Goal: Find specific page/section: Find specific page/section

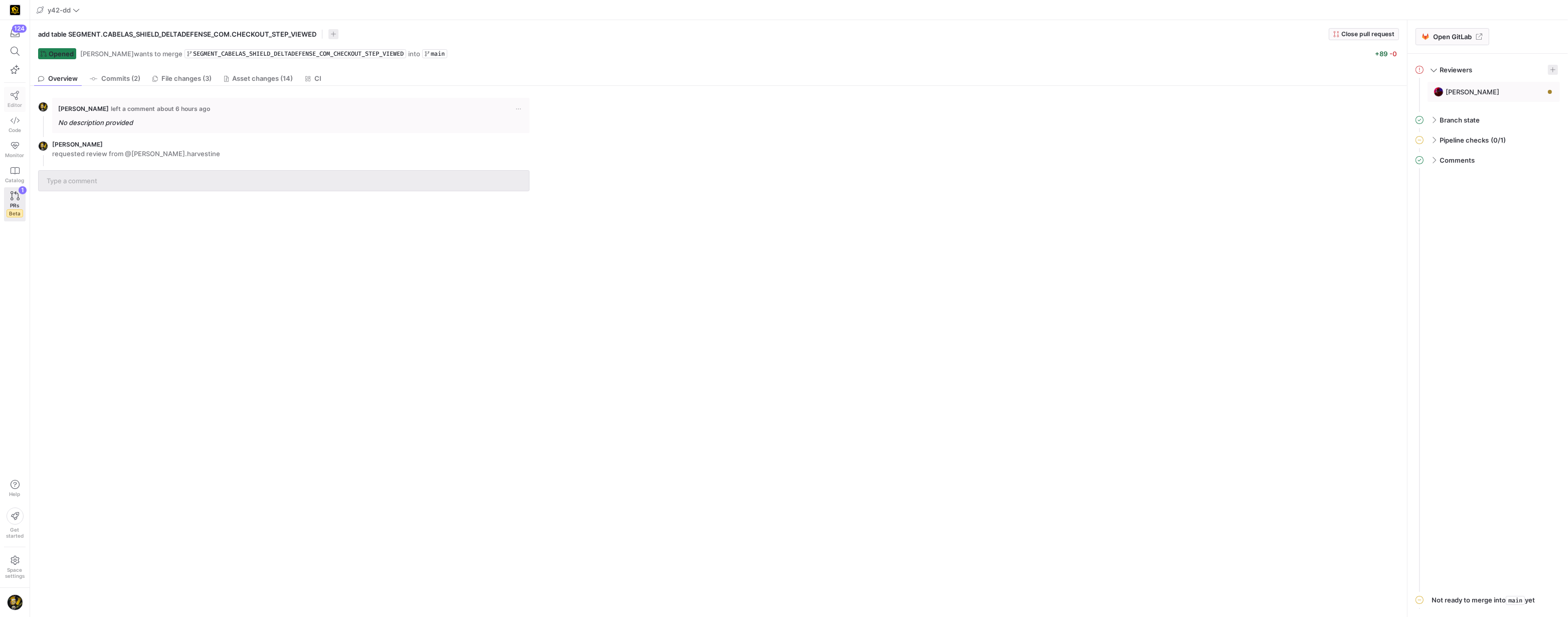
click at [15, 96] on icon at bounding box center [15, 95] width 9 height 9
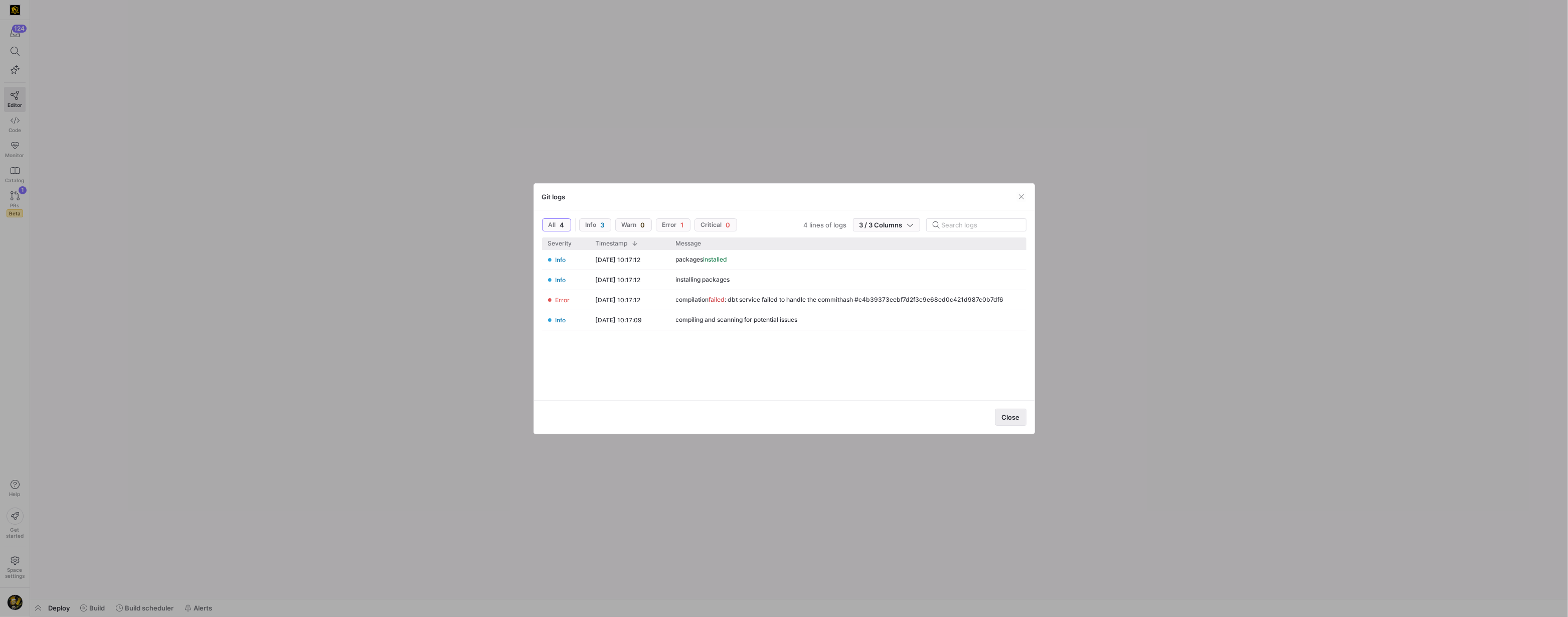
click at [1002, 413] on span "Close" at bounding box center [1010, 418] width 18 height 8
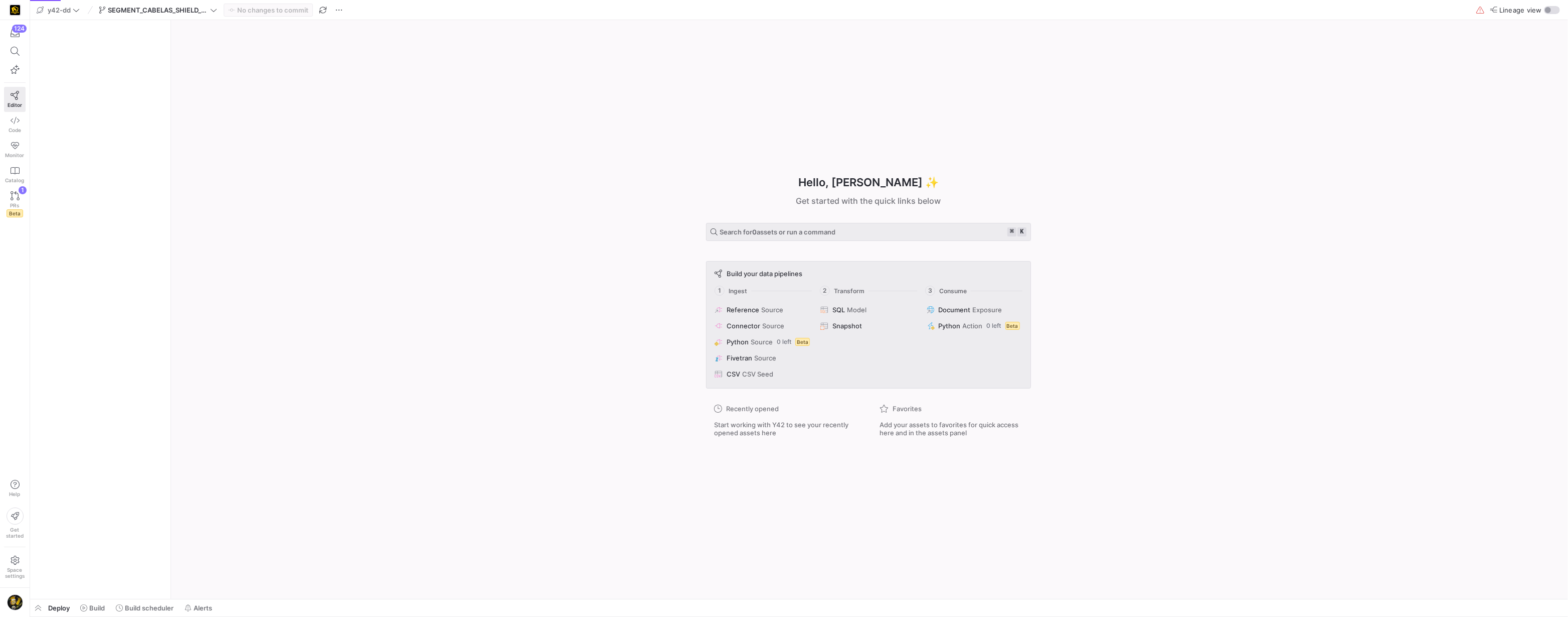
click at [973, 398] on span "Close" at bounding box center [965, 396] width 14 height 7
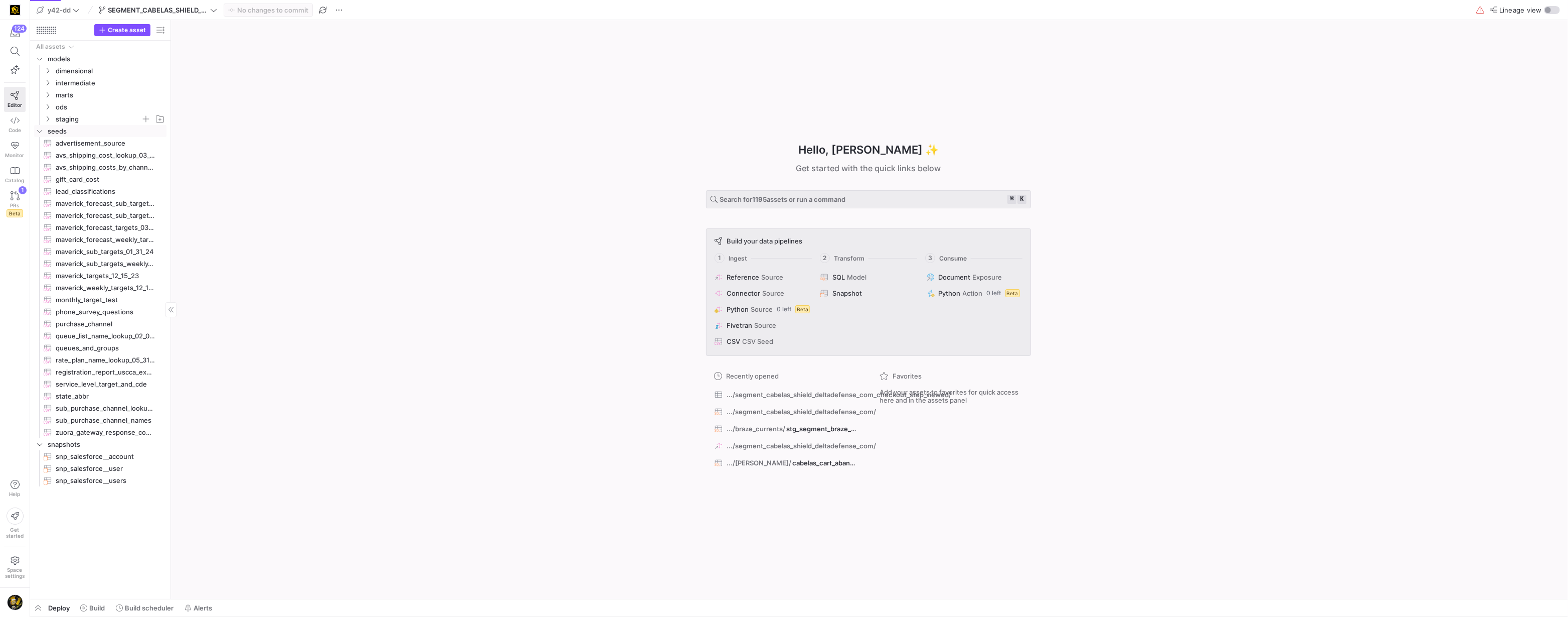
click at [51, 118] on span "staging" at bounding box center [104, 119] width 124 height 11
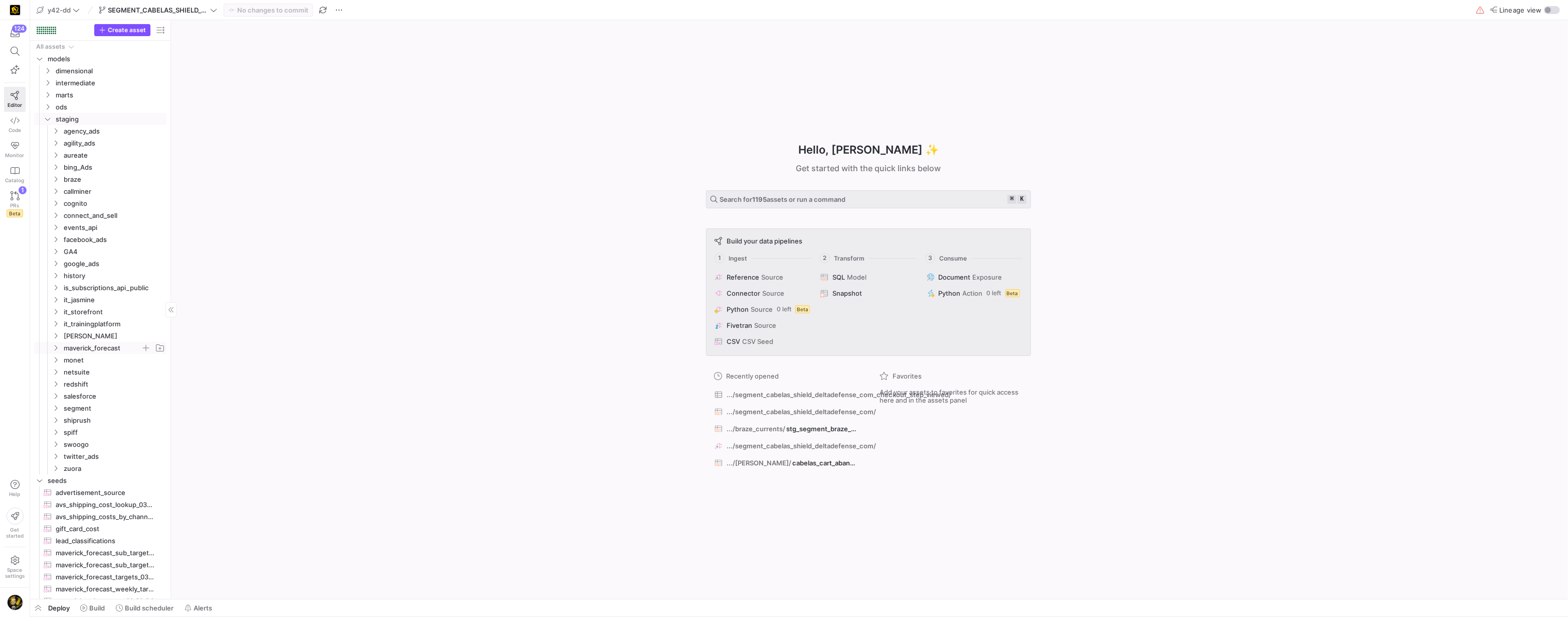
click at [56, 348] on icon "Press SPACE to select this row." at bounding box center [56, 348] width 7 height 6
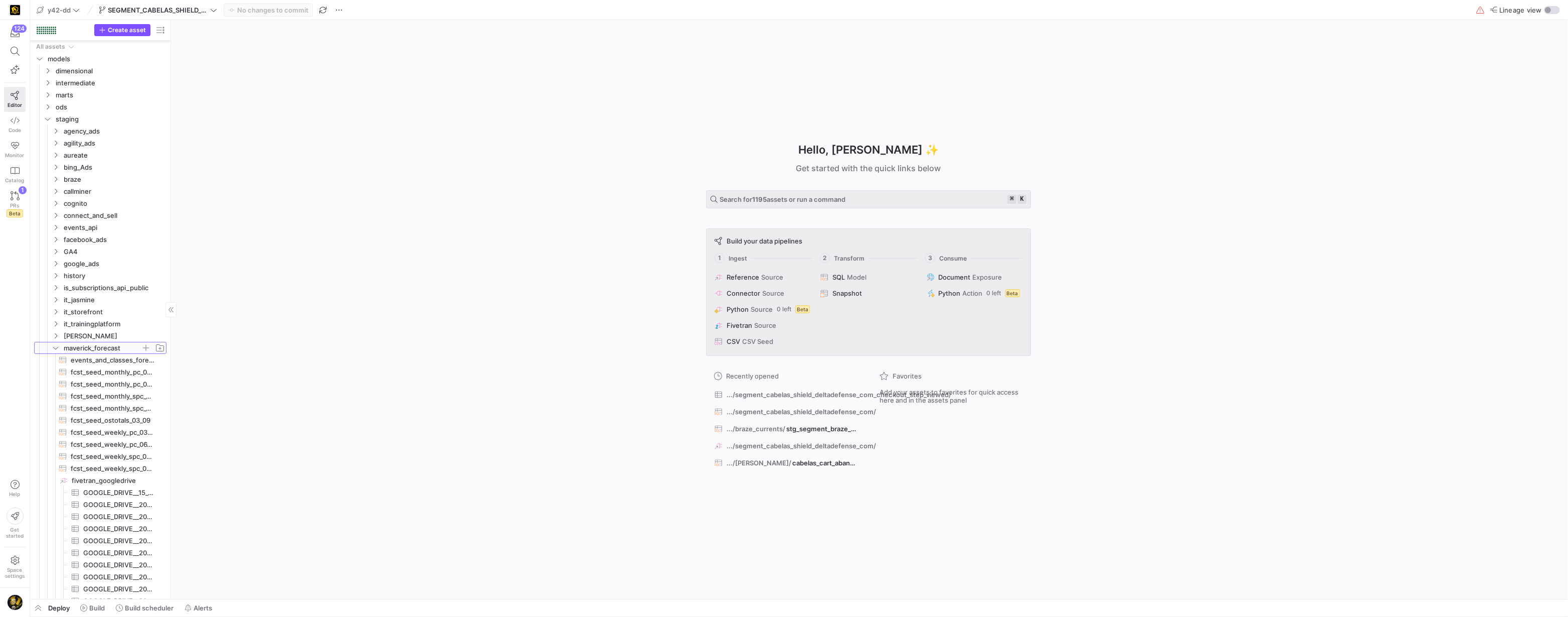
scroll to position [487, 0]
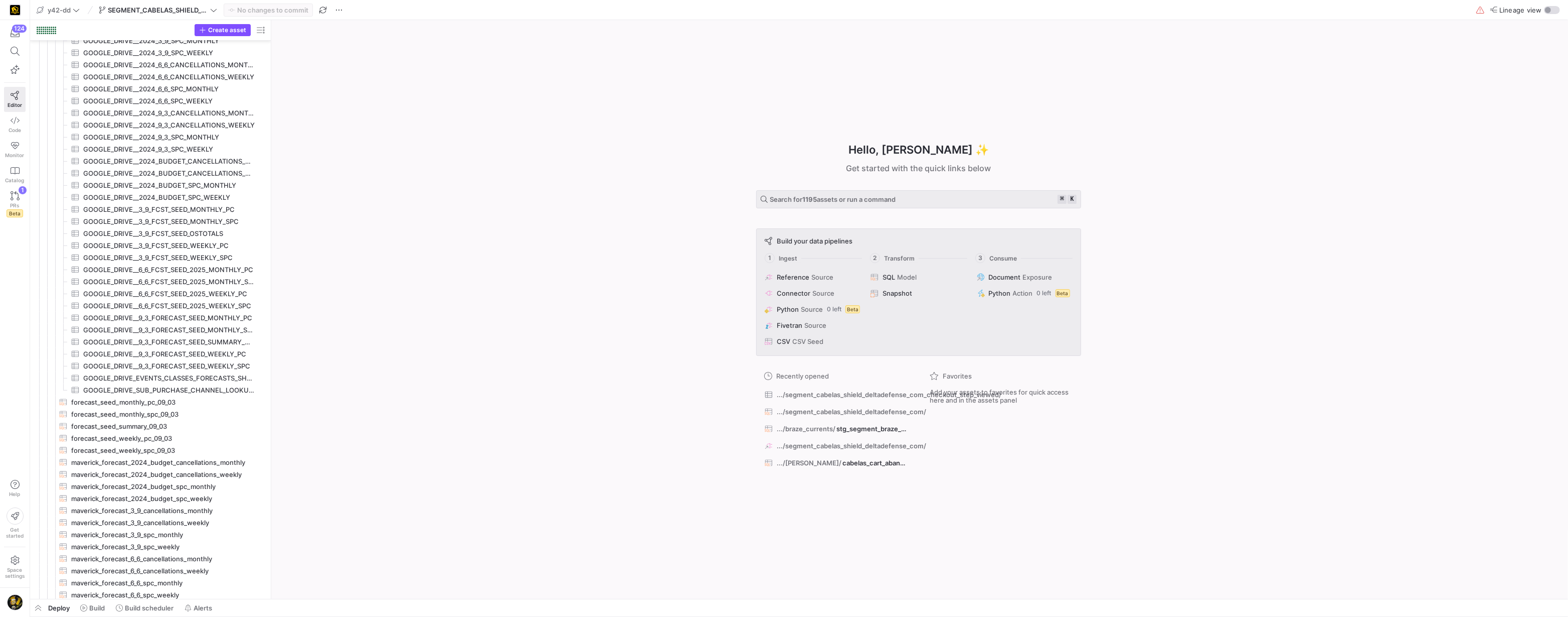
drag, startPoint x: 171, startPoint y: 424, endPoint x: 320, endPoint y: 432, distance: 149.2
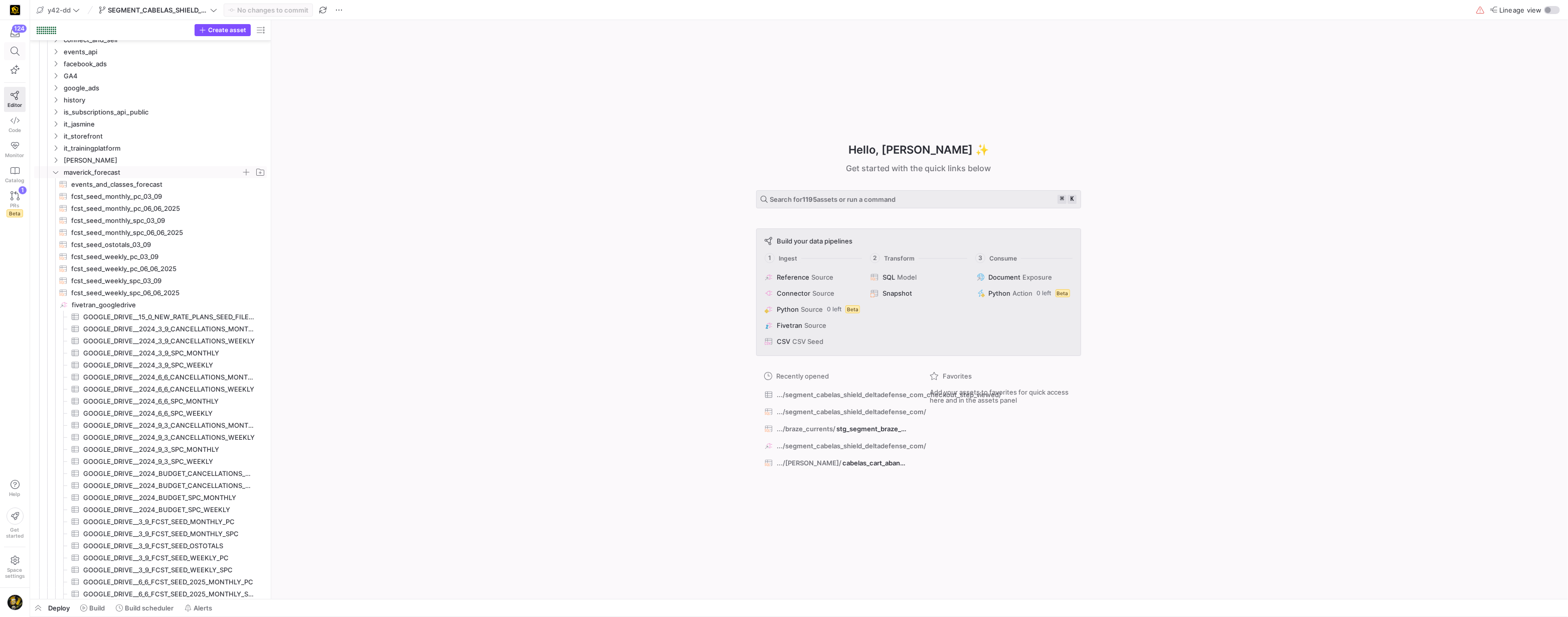
click at [18, 49] on icon at bounding box center [15, 51] width 9 height 9
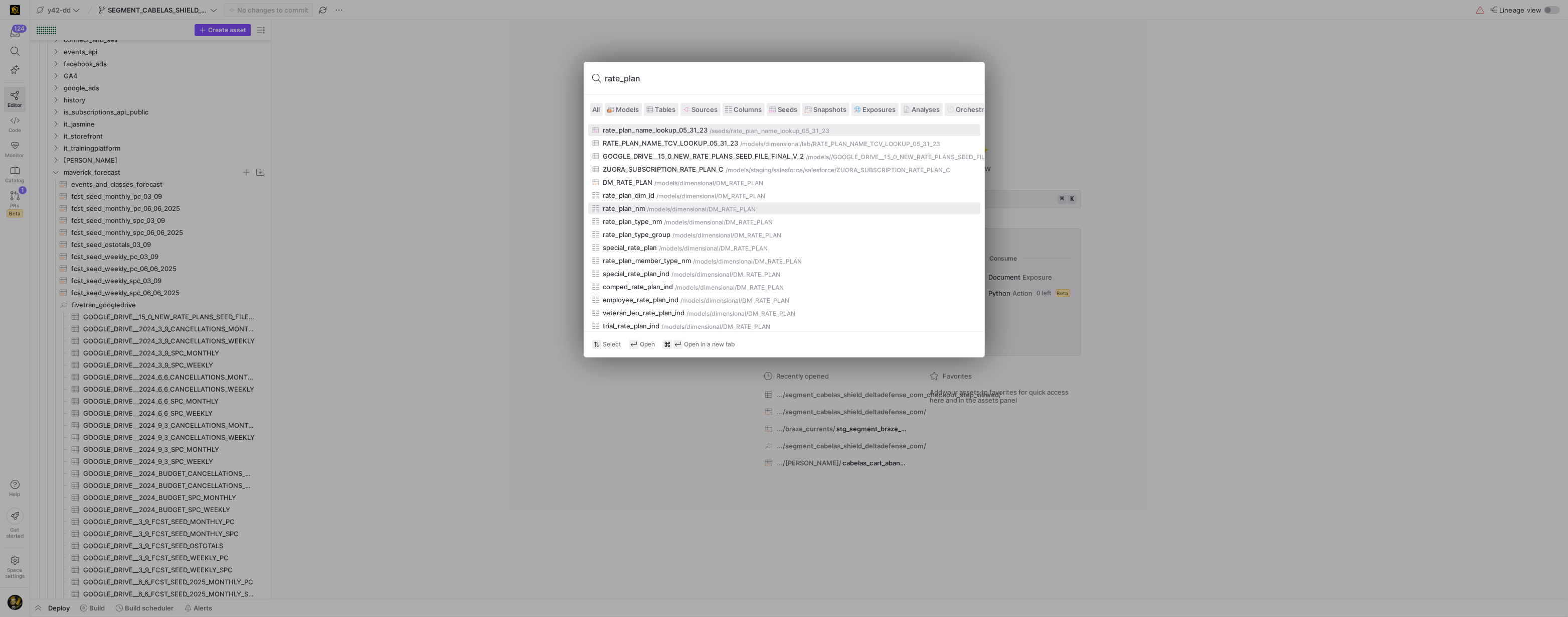
type input "rate_plan"
